Goal: Navigation & Orientation: Find specific page/section

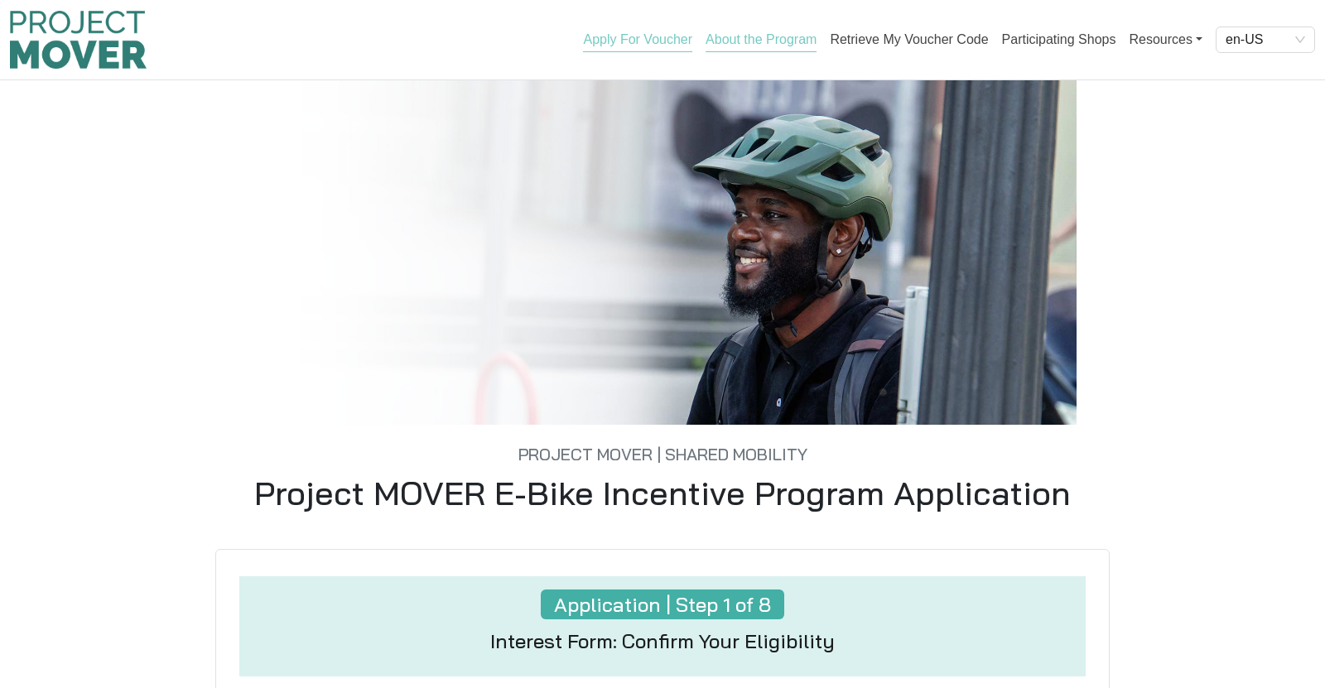
click at [796, 36] on link "About the Program" at bounding box center [761, 42] width 111 height 20
click at [928, 44] on link "Retrieve My Voucher Code" at bounding box center [909, 42] width 158 height 20
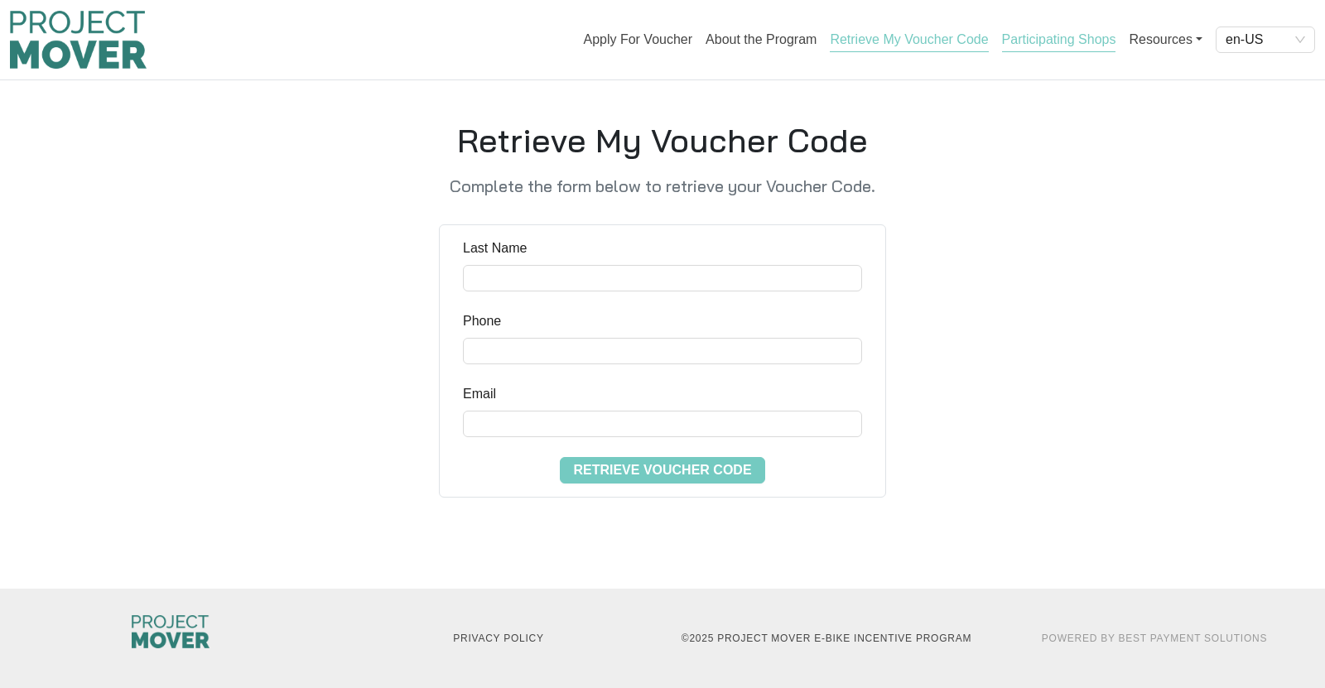
click at [1067, 44] on link "Participating Shops" at bounding box center [1059, 42] width 114 height 20
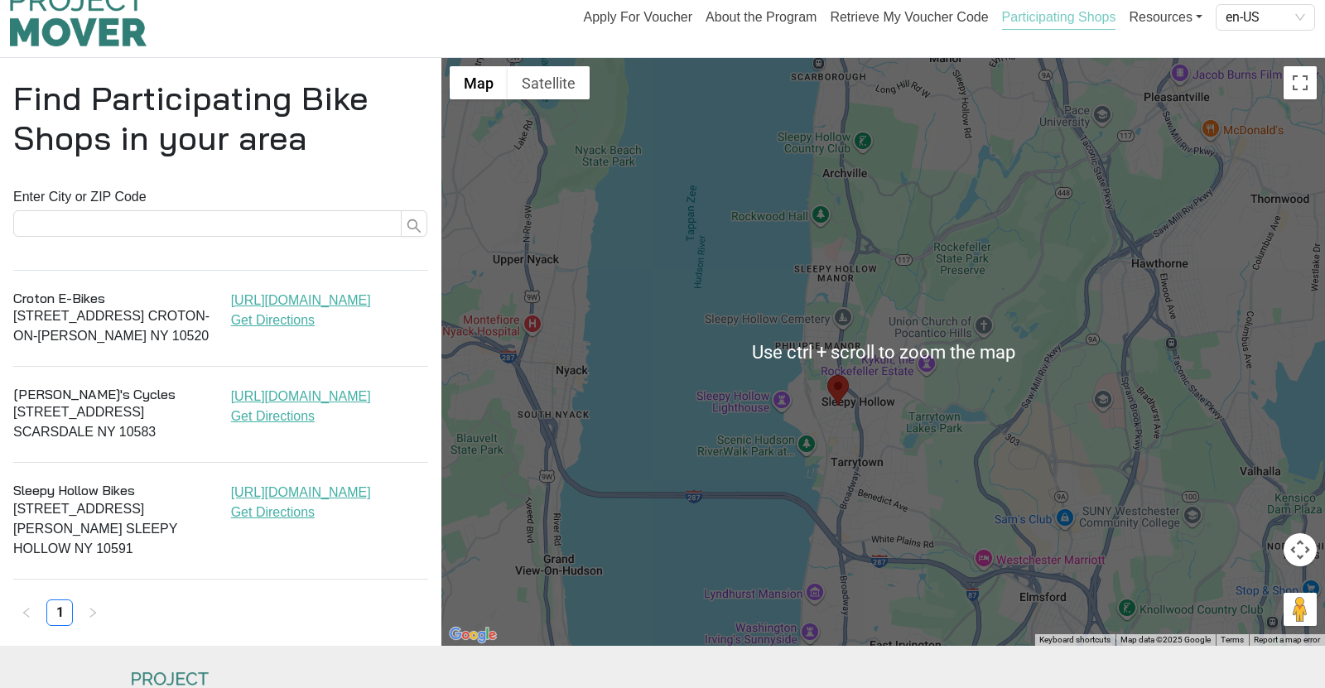
scroll to position [26, 0]
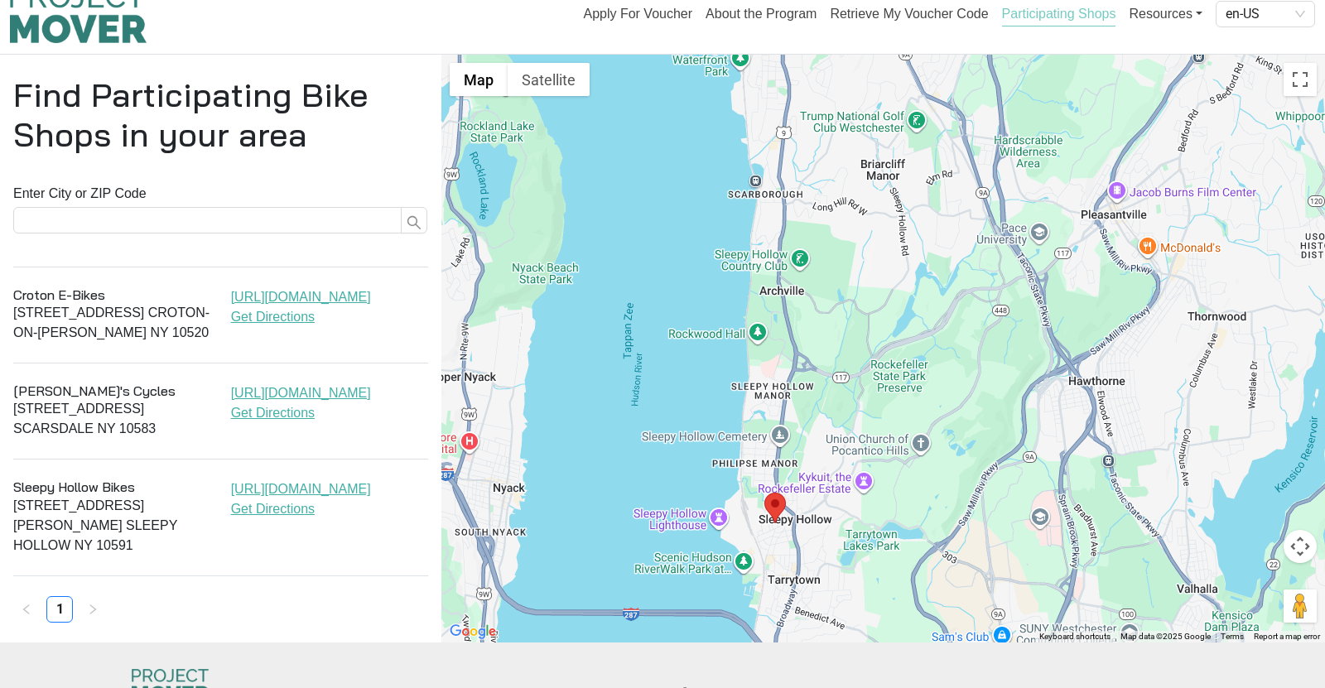
drag, startPoint x: 899, startPoint y: 364, endPoint x: 822, endPoint y: 510, distance: 165.6
click at [822, 510] on div at bounding box center [883, 349] width 884 height 588
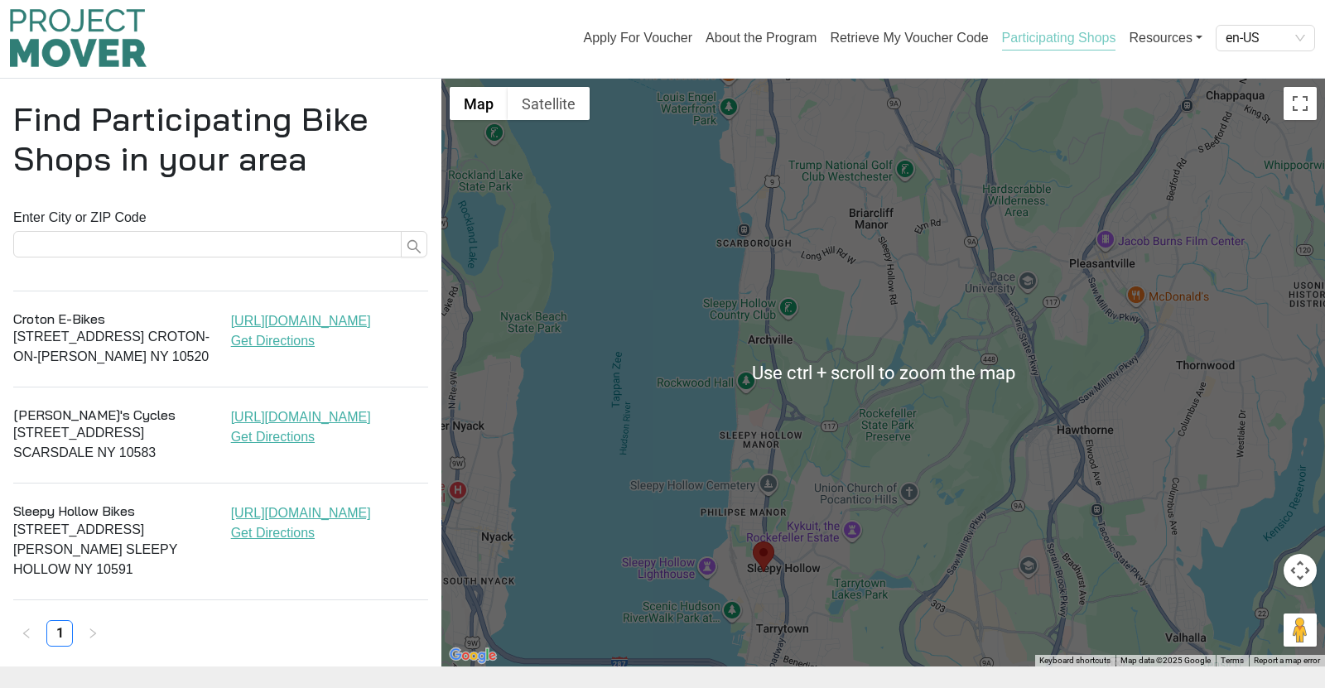
scroll to position [0, 0]
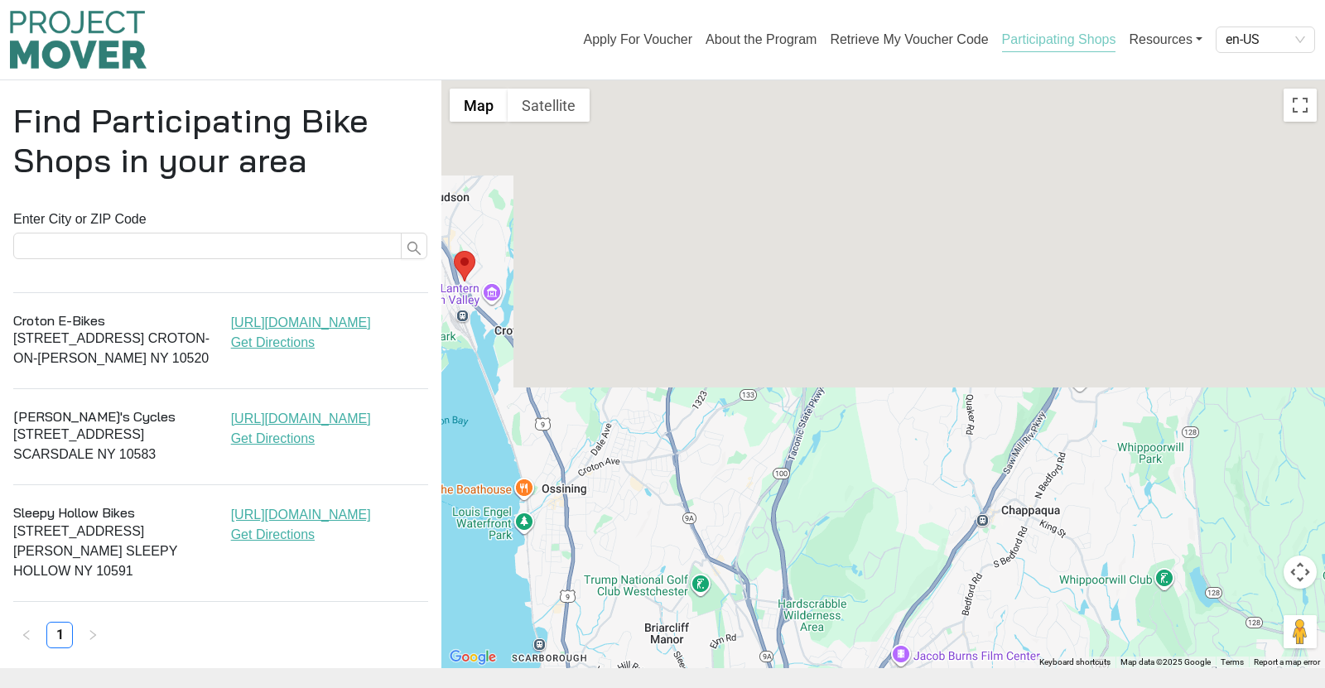
drag, startPoint x: 1015, startPoint y: 288, endPoint x: 804, endPoint y: 711, distance: 472.2
click at [804, 687] on html "Apply For Voucher About the Program Retrieve My Voucher Code Participating Shop…" at bounding box center [662, 344] width 1325 height 688
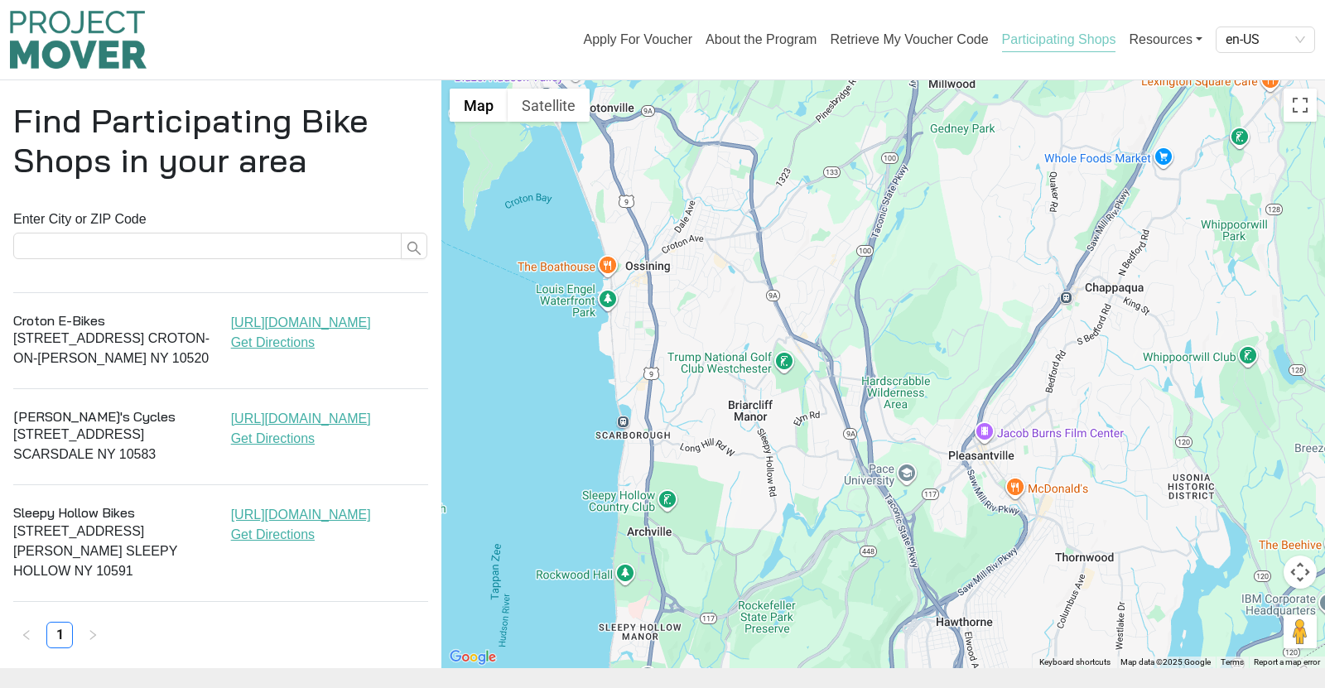
drag, startPoint x: 721, startPoint y: 410, endPoint x: 558, endPoint y: 11, distance: 430.9
click at [558, 11] on div "Apply For Voucher About the Program Retrieve My Voucher Code Participating Shop…" at bounding box center [662, 384] width 1325 height 768
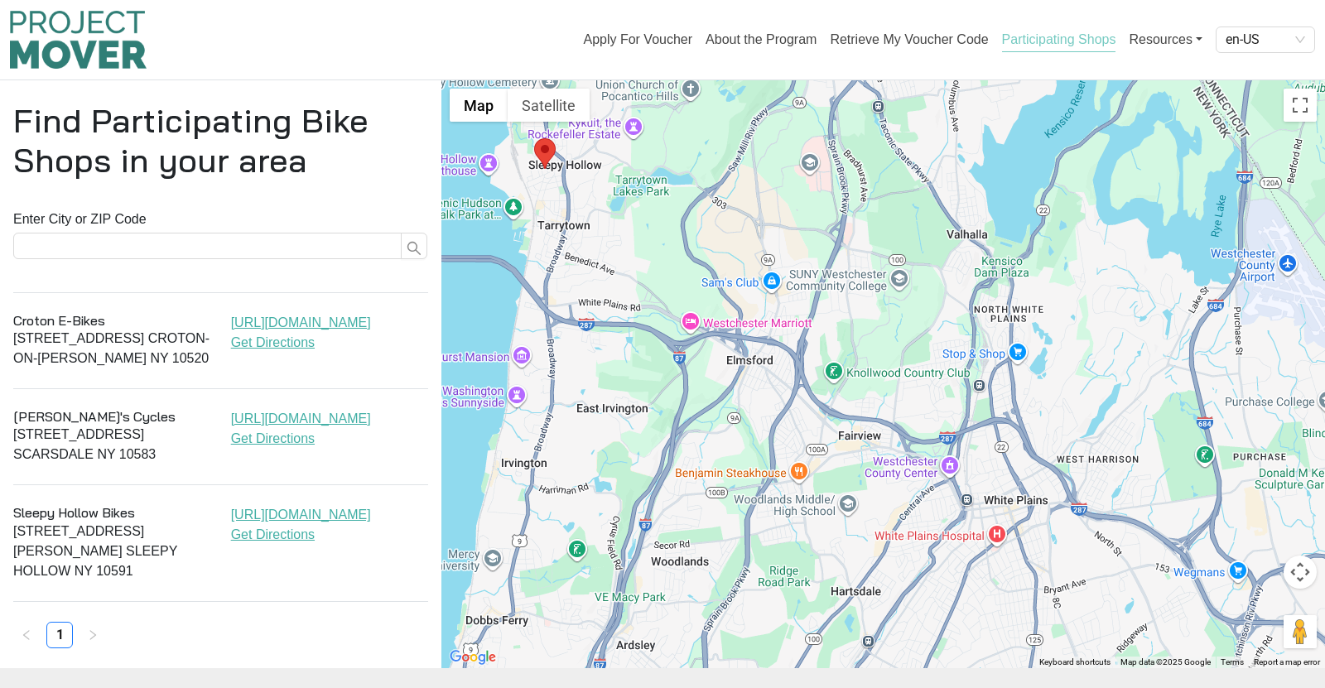
drag, startPoint x: 689, startPoint y: 600, endPoint x: 741, endPoint y: 152, distance: 451.9
click at [741, 152] on div at bounding box center [883, 374] width 884 height 588
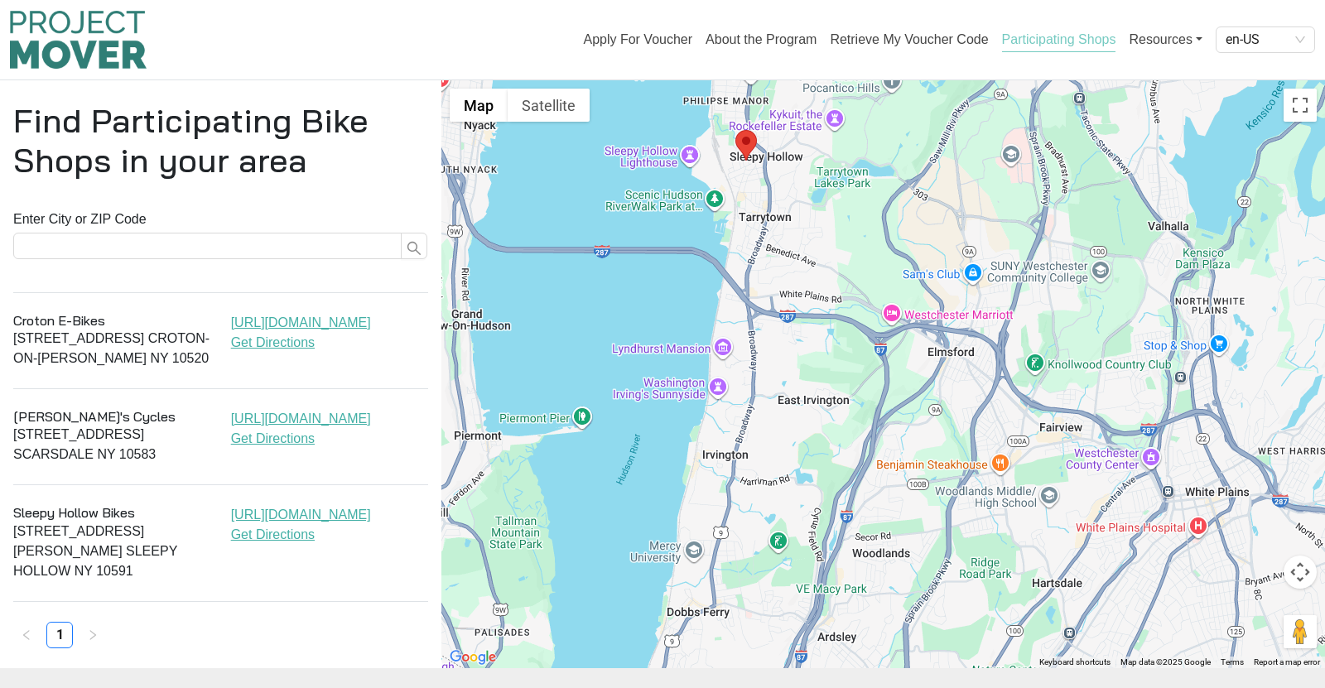
drag, startPoint x: 681, startPoint y: 518, endPoint x: 1003, endPoint y: 717, distance: 379.0
click at [1003, 687] on html "Apply For Voucher About the Program Retrieve My Voucher Code Participating Shop…" at bounding box center [662, 344] width 1325 height 688
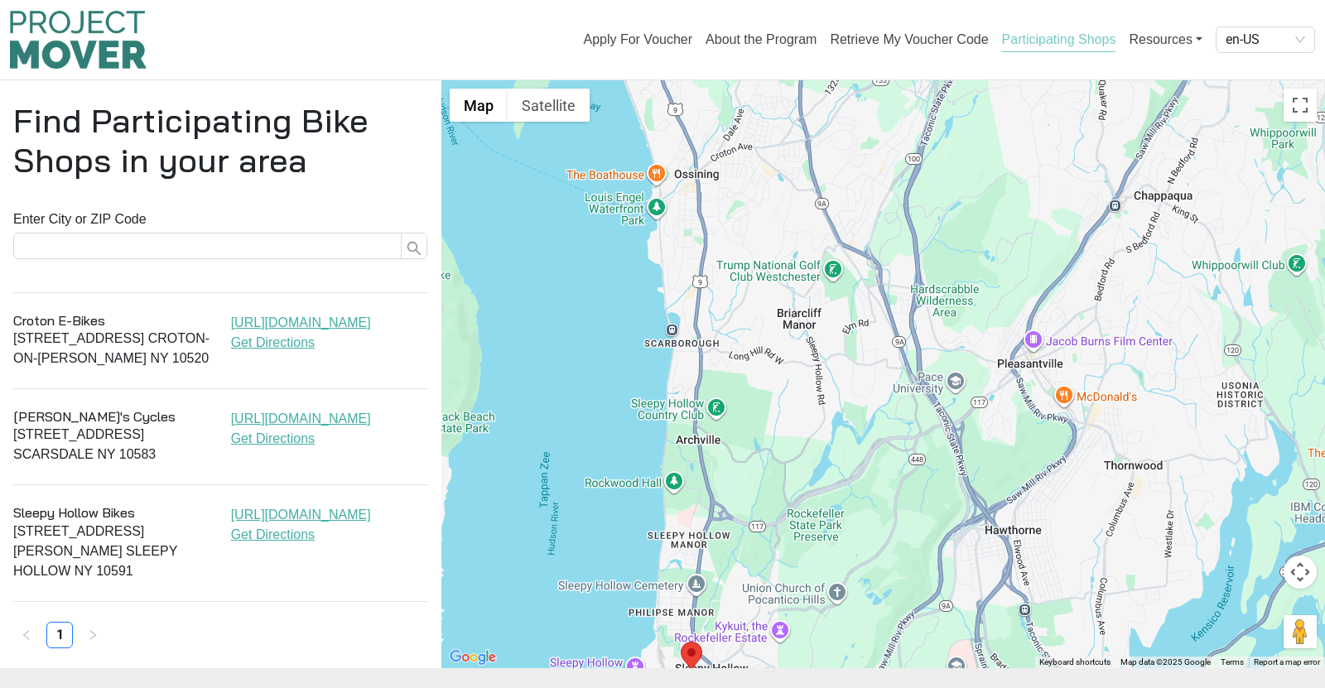
drag, startPoint x: 1016, startPoint y: 277, endPoint x: 841, endPoint y: 576, distance: 347.4
click at [841, 576] on div at bounding box center [883, 374] width 884 height 588
click at [80, 350] on p "[STREET_ADDRESS][PERSON_NAME]" at bounding box center [112, 349] width 198 height 40
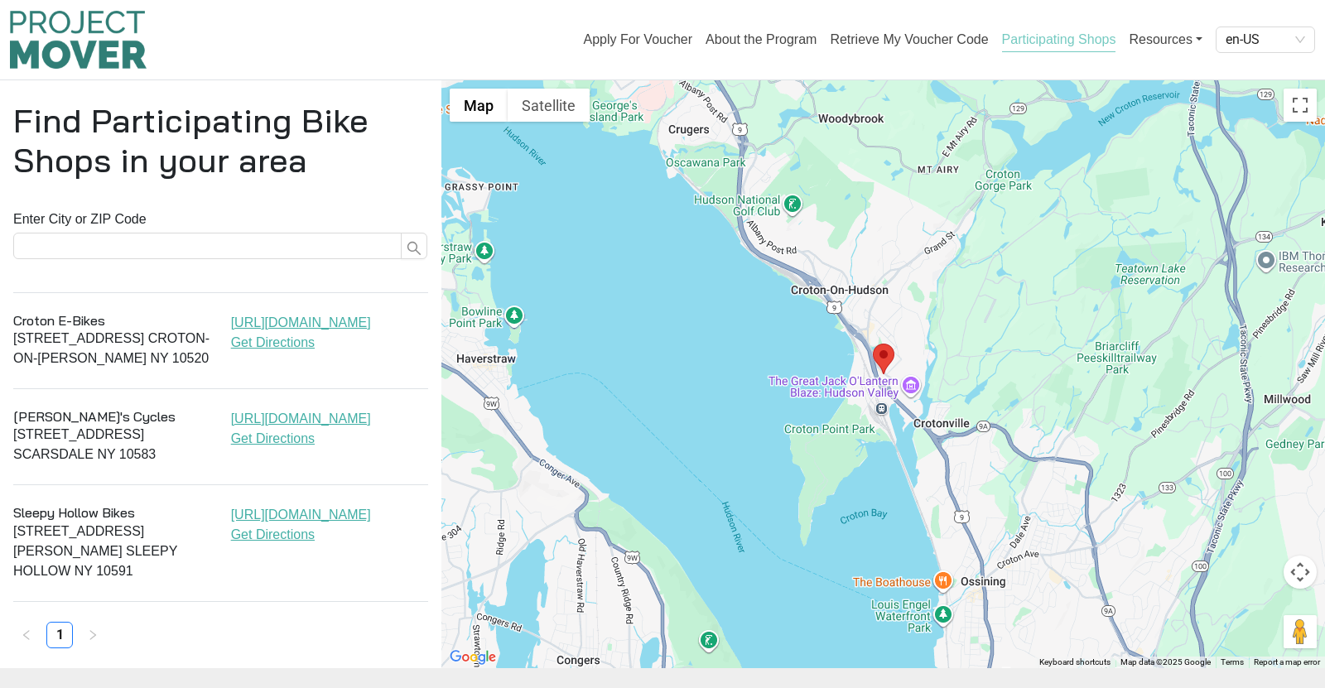
click at [90, 457] on p "[STREET_ADDRESS]" at bounding box center [112, 445] width 198 height 40
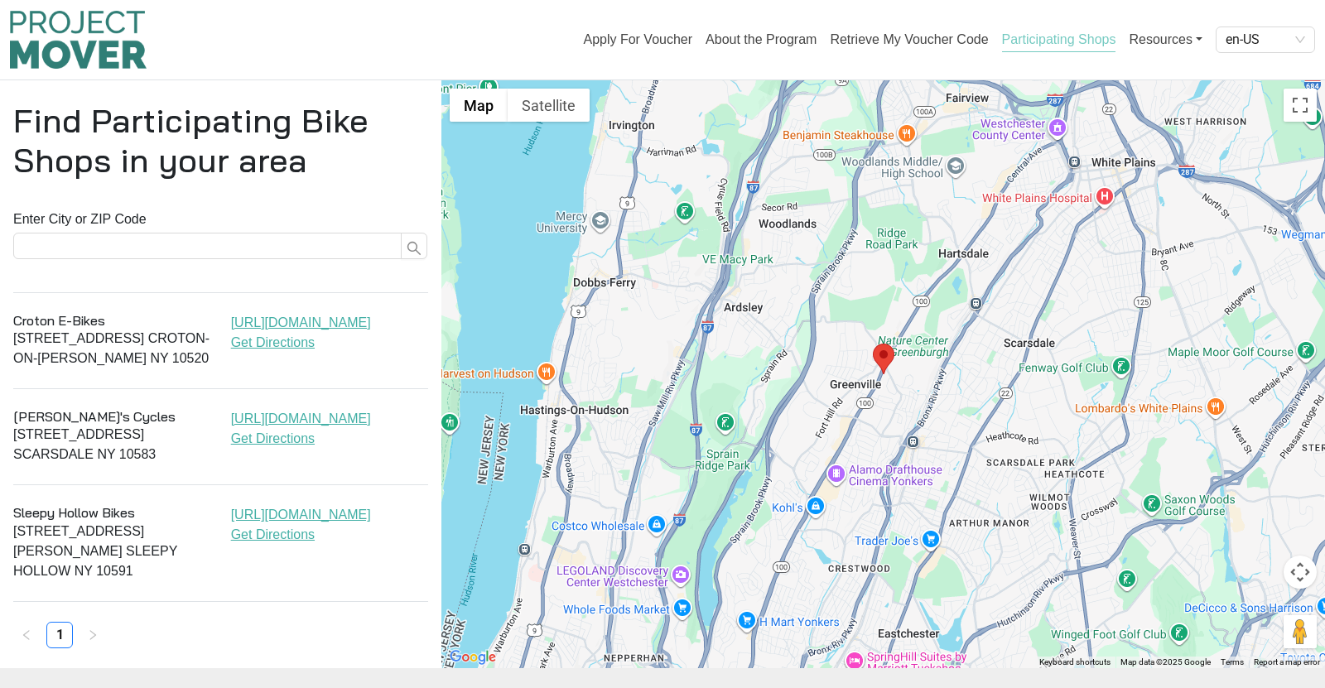
click at [83, 547] on p "[STREET_ADDRESS][PERSON_NAME]" at bounding box center [112, 552] width 198 height 60
